Goal: Information Seeking & Learning: Learn about a topic

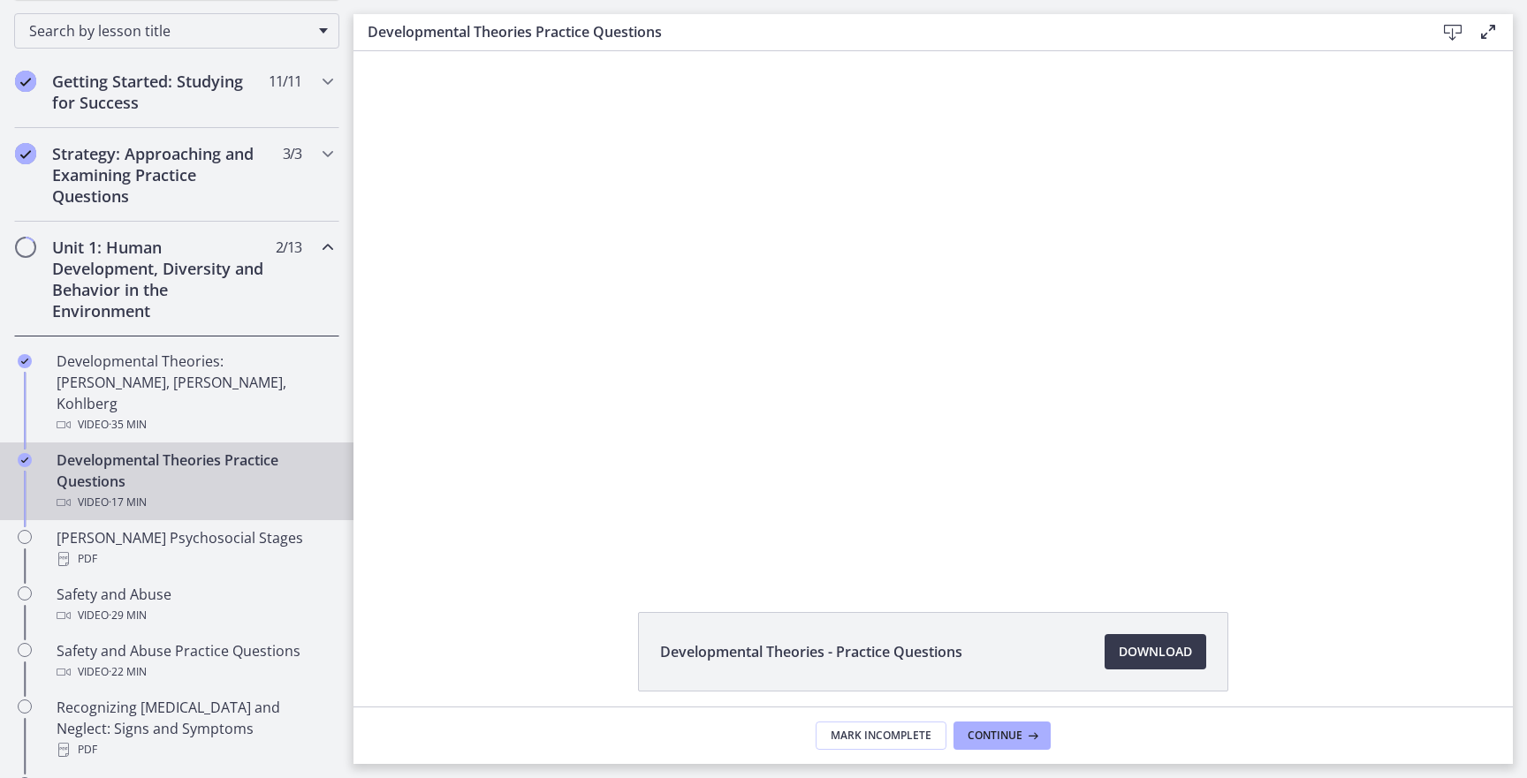
scroll to position [290, 0]
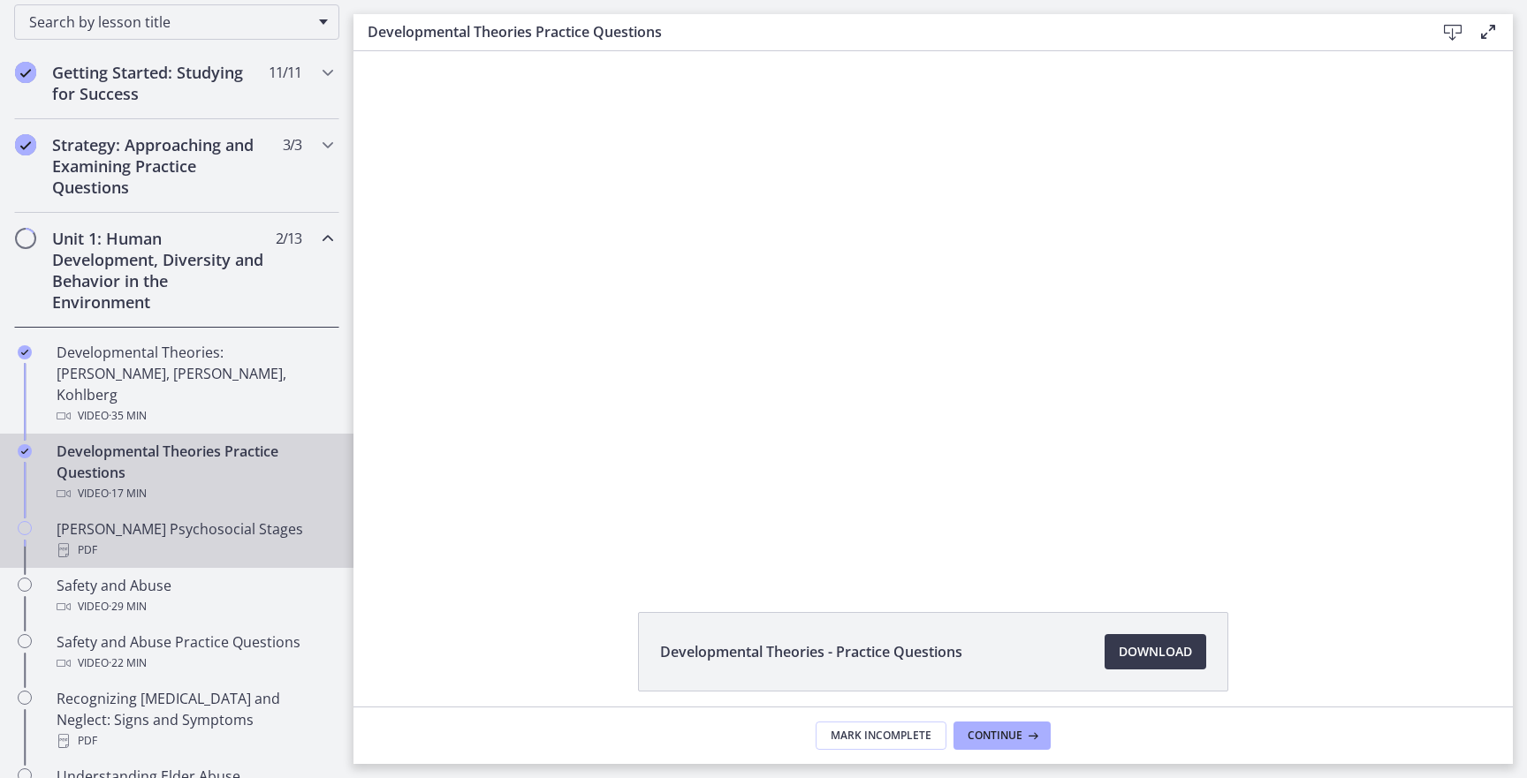
click at [223, 540] on div "PDF" at bounding box center [195, 550] width 276 height 21
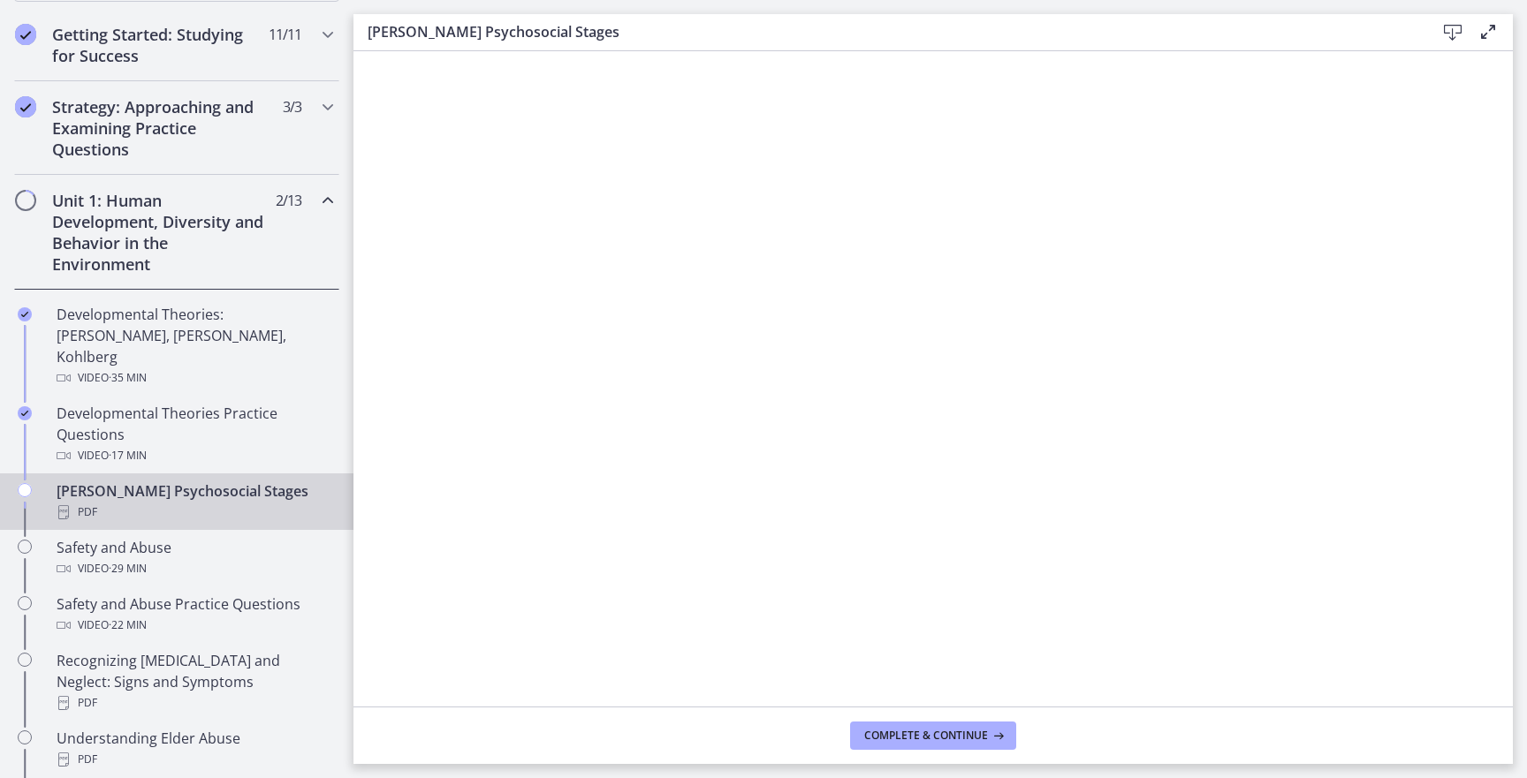
scroll to position [332, 0]
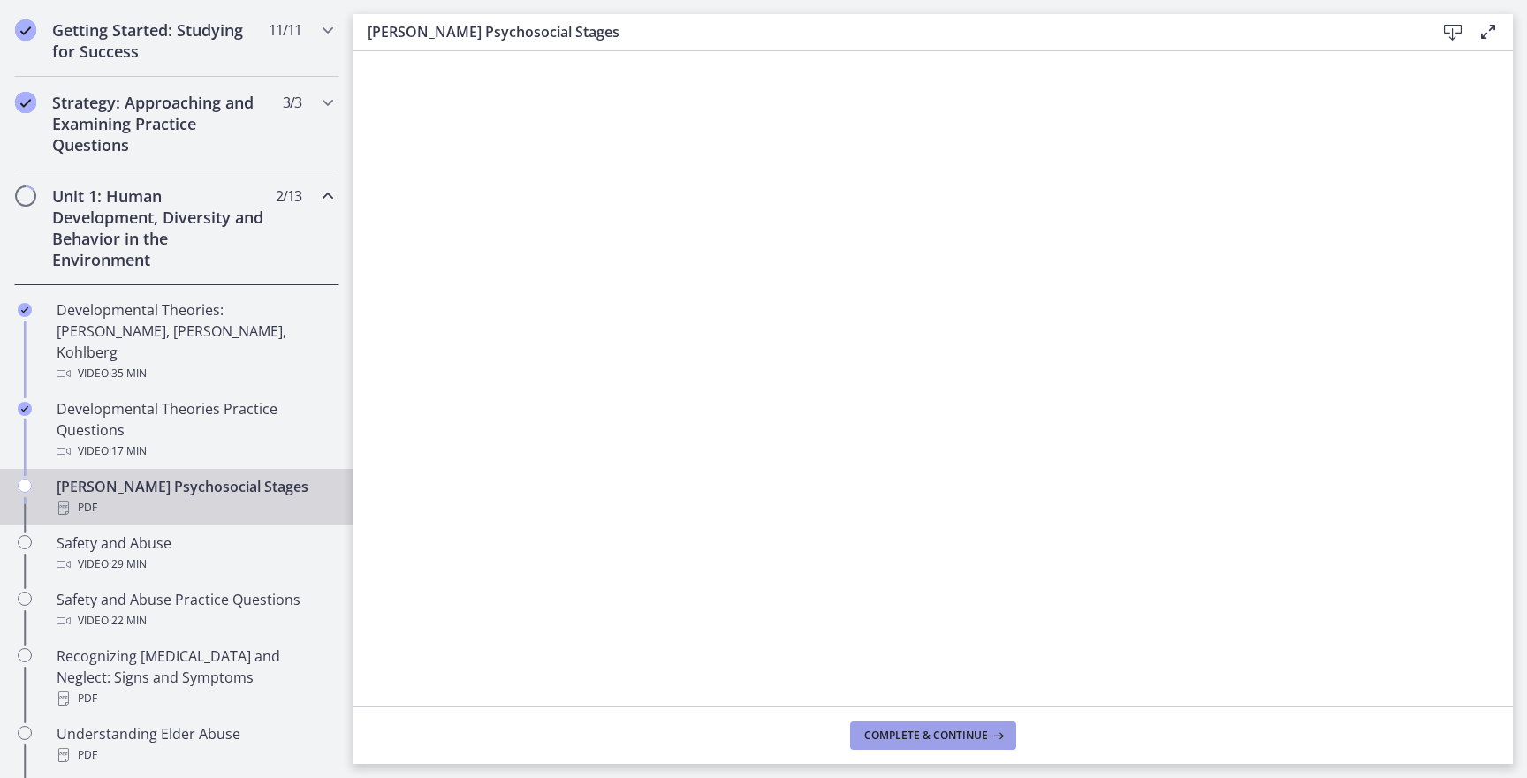
click at [906, 735] on span "Complete & continue" at bounding box center [926, 736] width 124 height 14
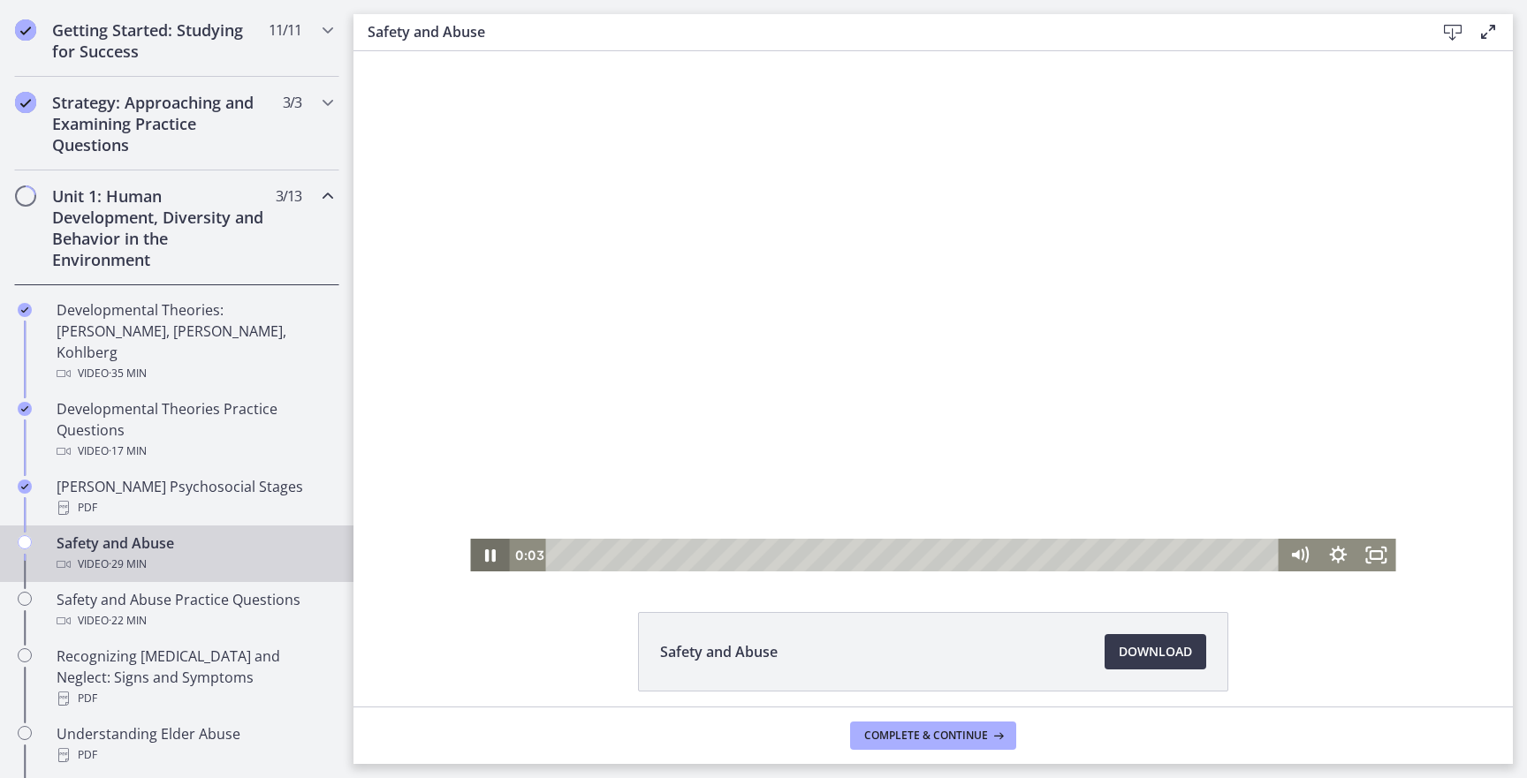
click at [488, 556] on icon "Pause" at bounding box center [490, 556] width 11 height 12
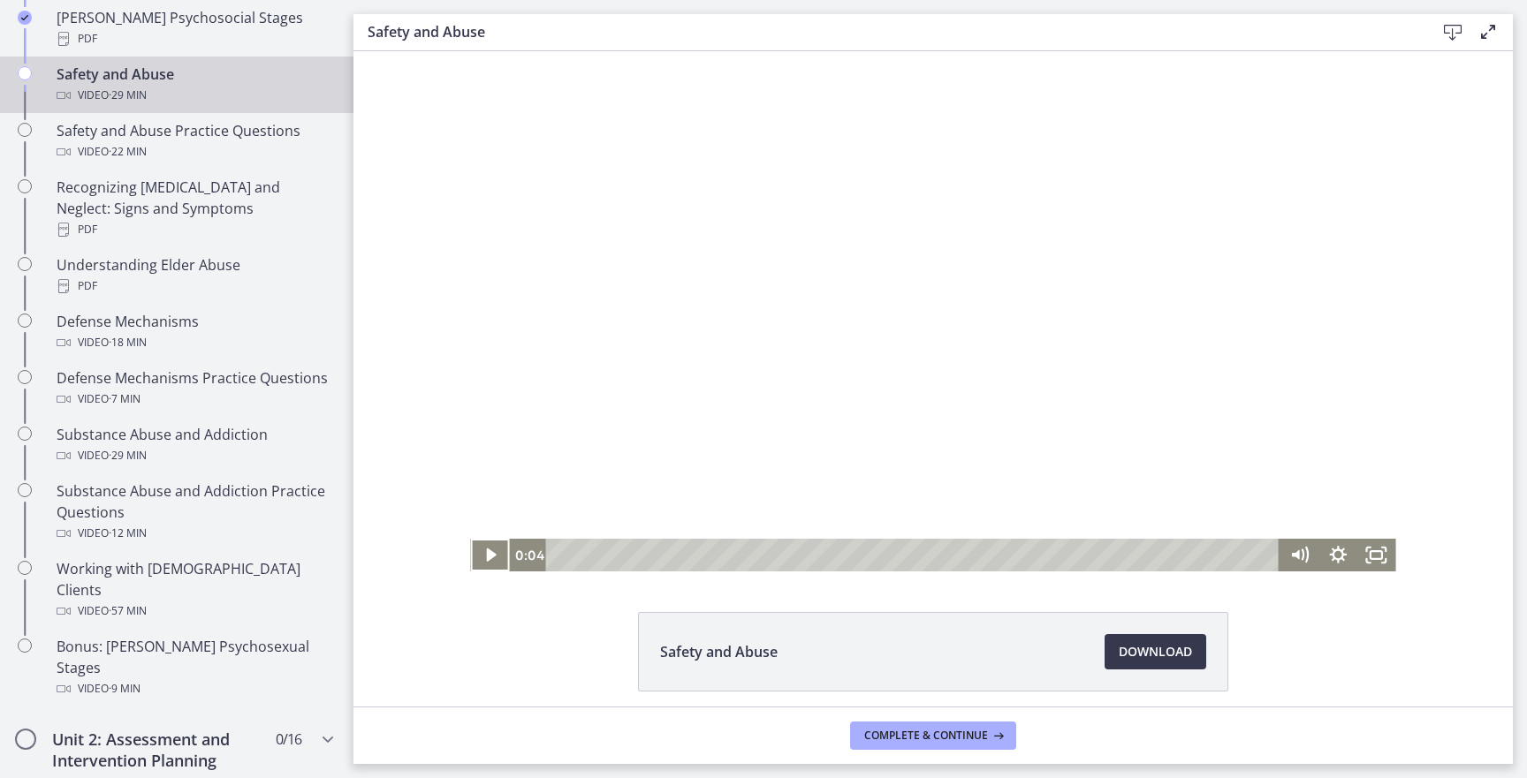
scroll to position [804, 0]
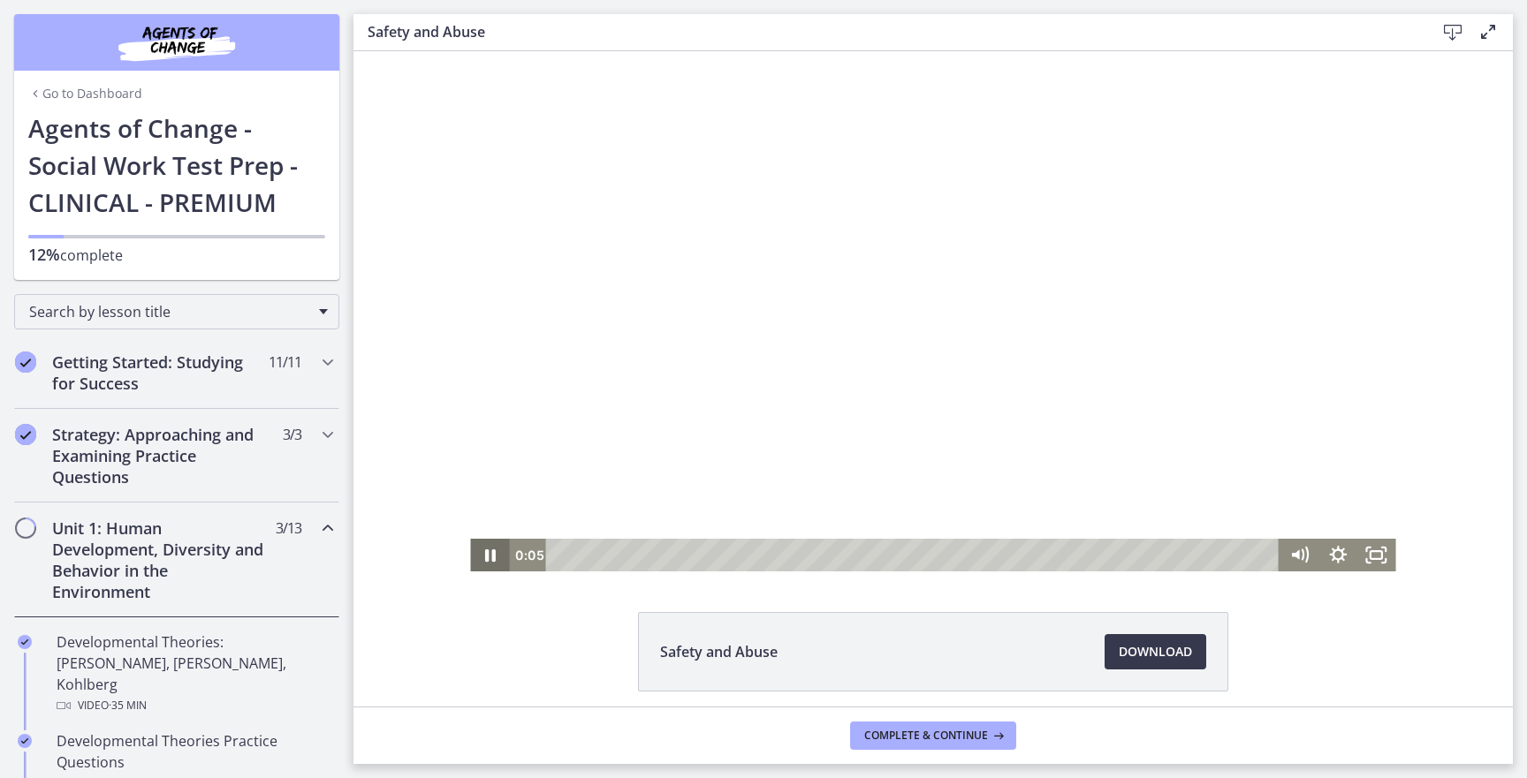
click at [485, 553] on icon "Pause" at bounding box center [490, 556] width 11 height 12
